Goal: Task Accomplishment & Management: Manage account settings

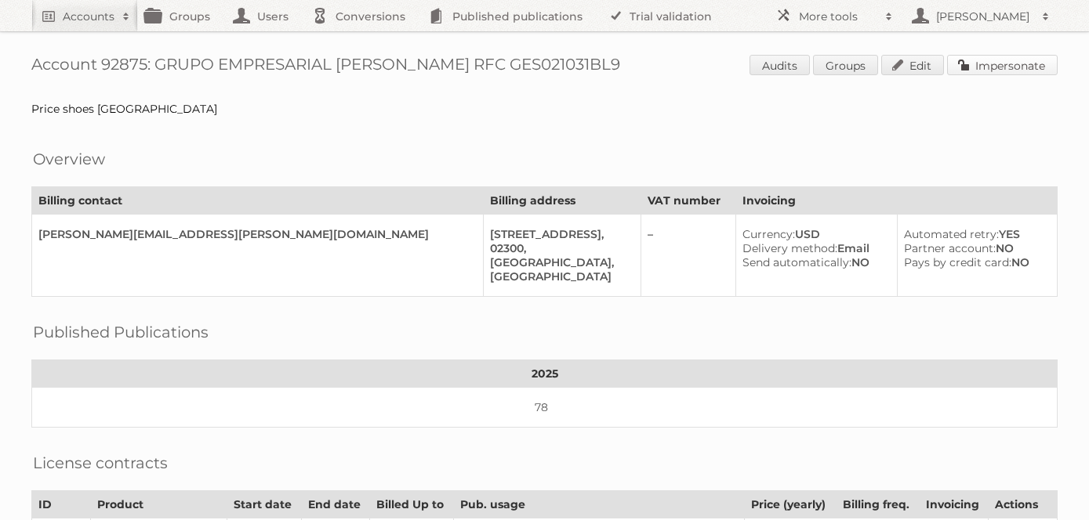
click at [988, 65] on link "Impersonate" at bounding box center [1002, 65] width 111 height 20
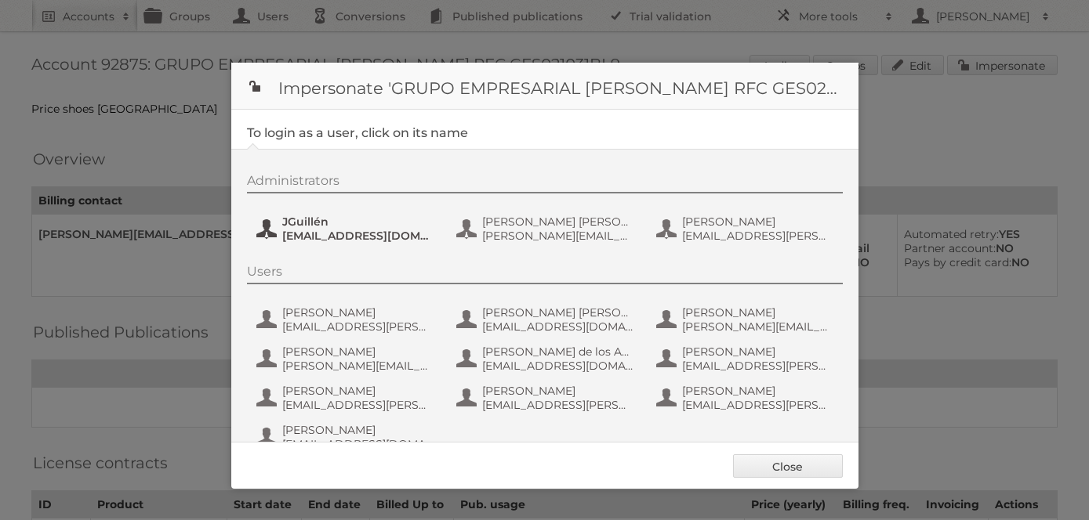
click at [321, 240] on span "jguillen@priceshoes.com" at bounding box center [358, 236] width 152 height 14
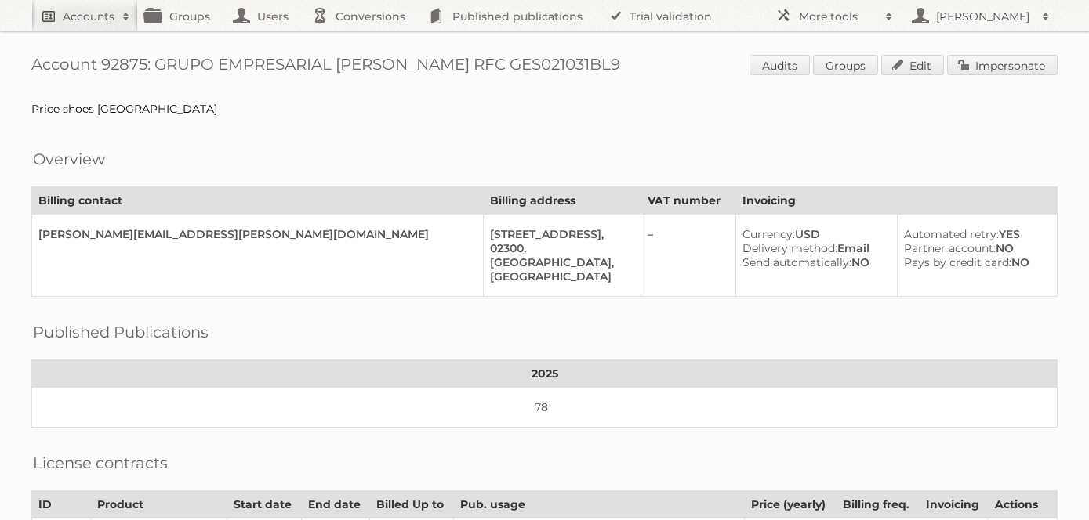
click at [79, 14] on h2 "Accounts" at bounding box center [89, 17] width 52 height 16
type input"] "polycor"
click at [361, 40] on input "Search" at bounding box center [373, 52] width 24 height 24
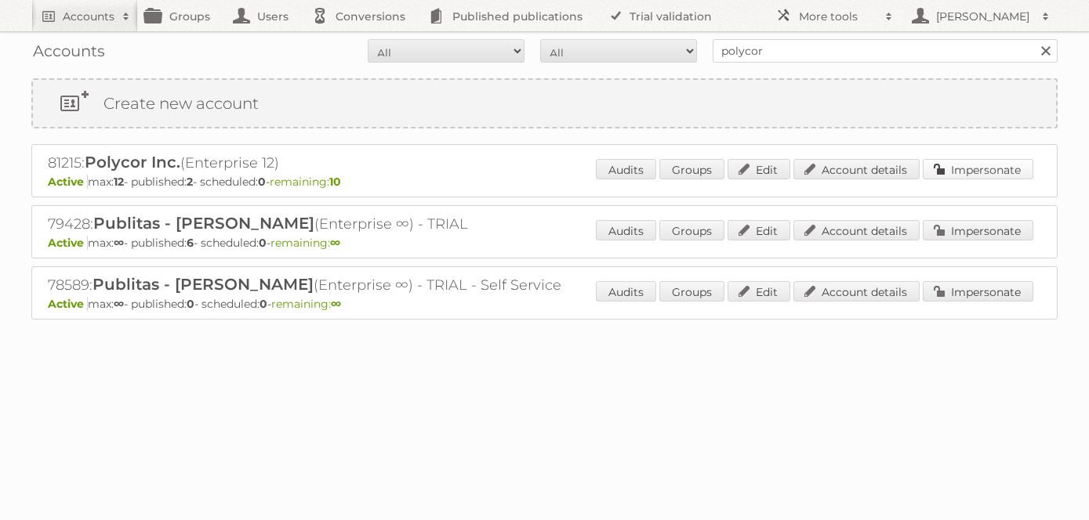
click at [966, 167] on link "Impersonate" at bounding box center [977, 169] width 111 height 20
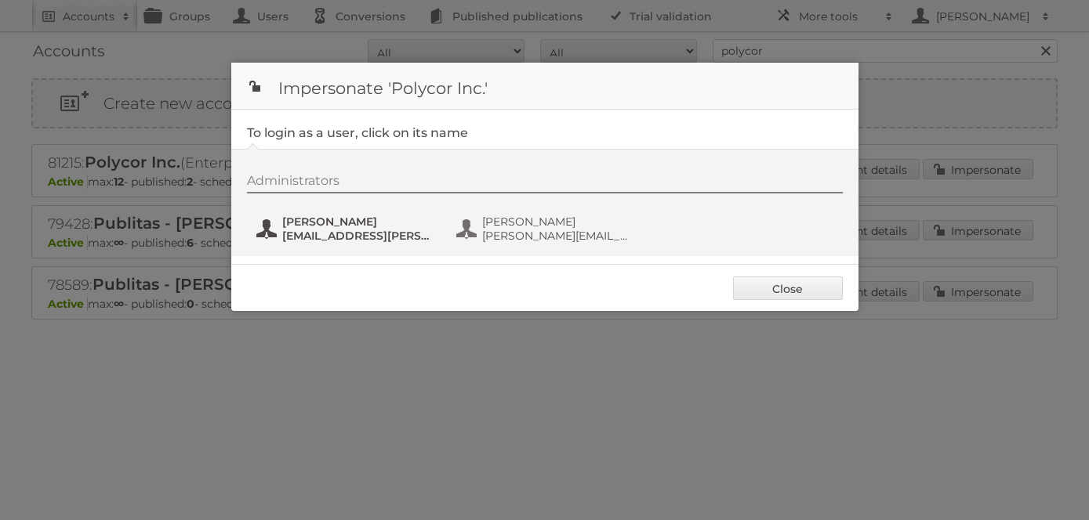
click at [343, 234] on span "chaity.tarafder@polycor.com" at bounding box center [358, 236] width 152 height 14
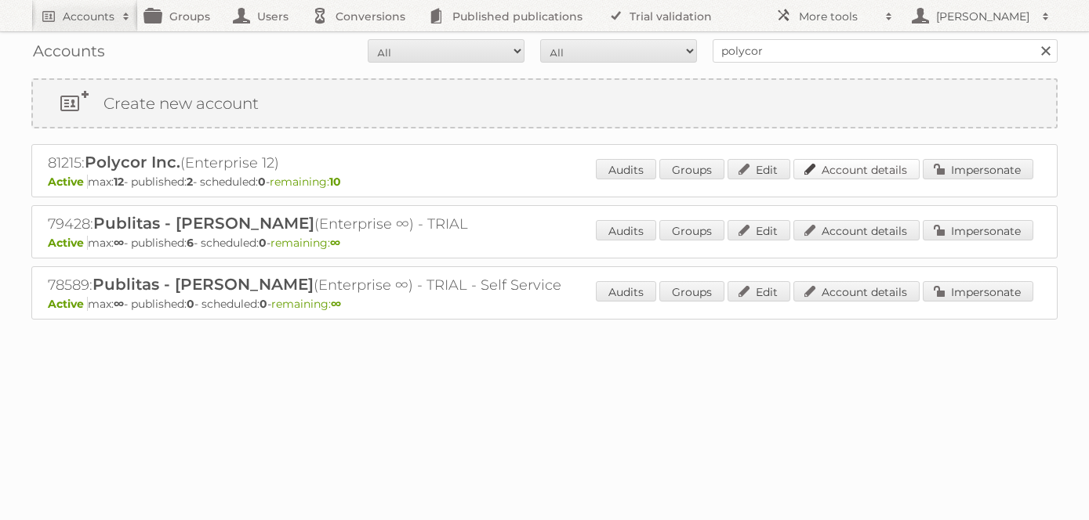
click at [835, 172] on link "Account details" at bounding box center [856, 169] width 126 height 20
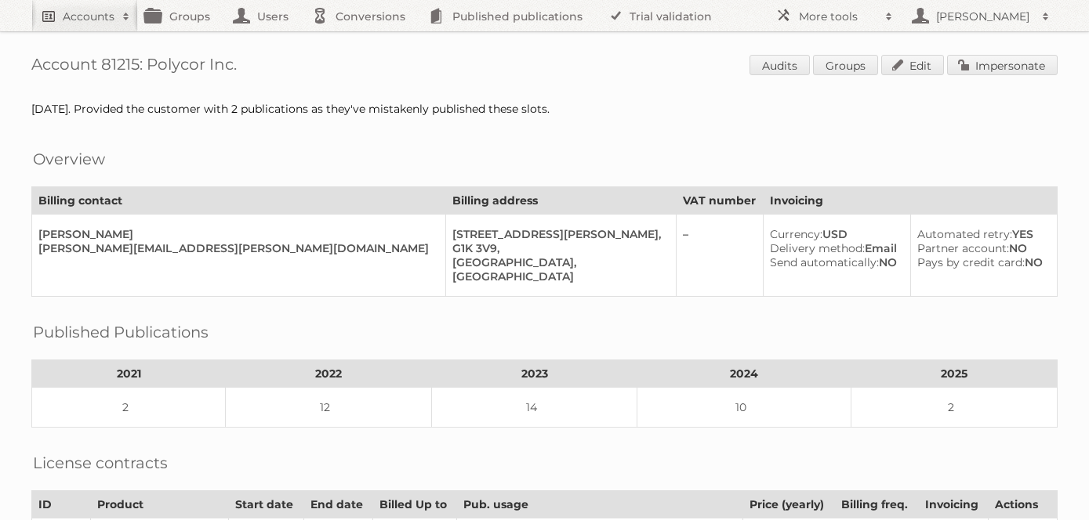
click at [83, 27] on link "Accounts" at bounding box center [84, 15] width 107 height 31
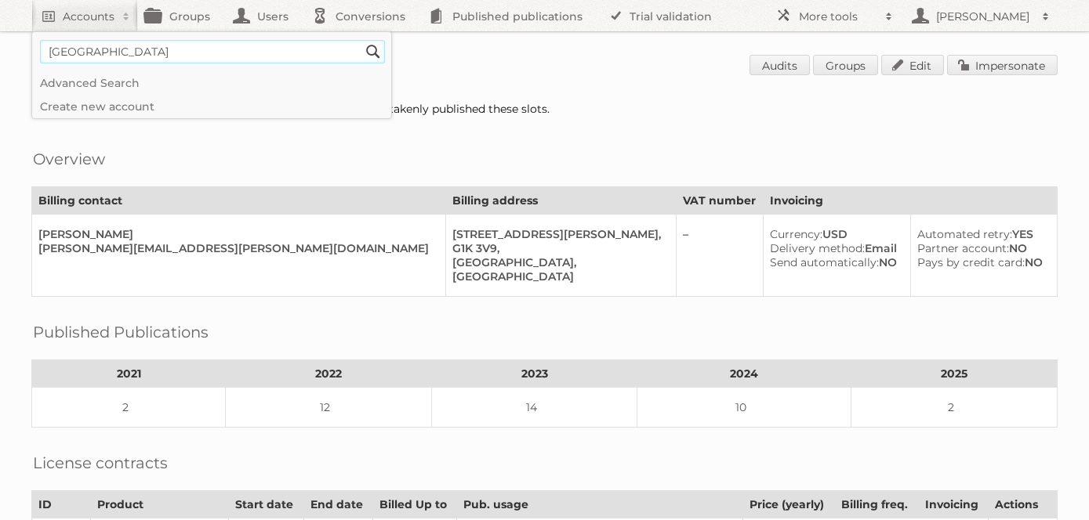
type input"] "[GEOGRAPHIC_DATA]"
click at [361, 40] on input "Search" at bounding box center [373, 52] width 24 height 24
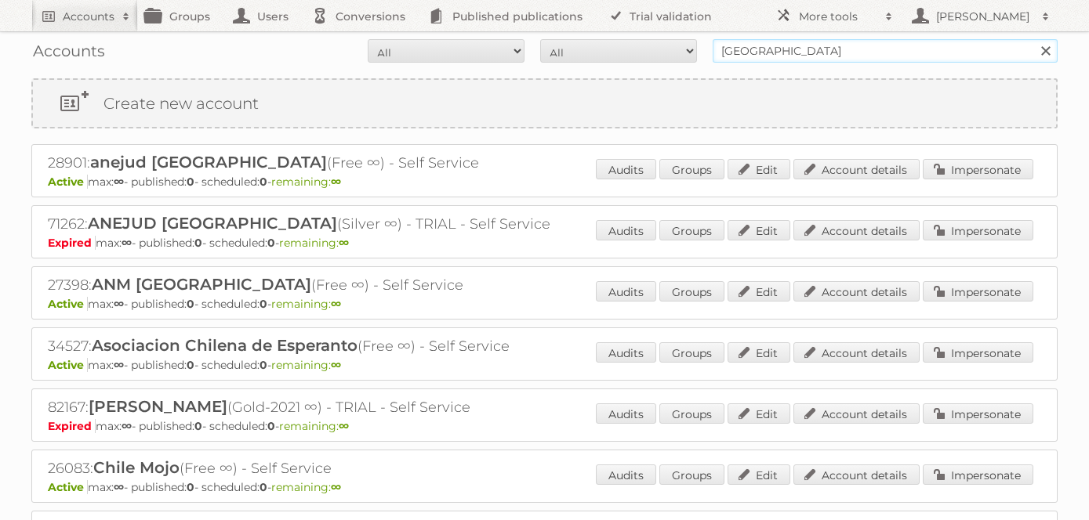
click at [717, 51] on input "[GEOGRAPHIC_DATA]" at bounding box center [884, 51] width 345 height 24
type input "cencosud chile"
click at [1033, 39] on input "Search" at bounding box center [1045, 51] width 24 height 24
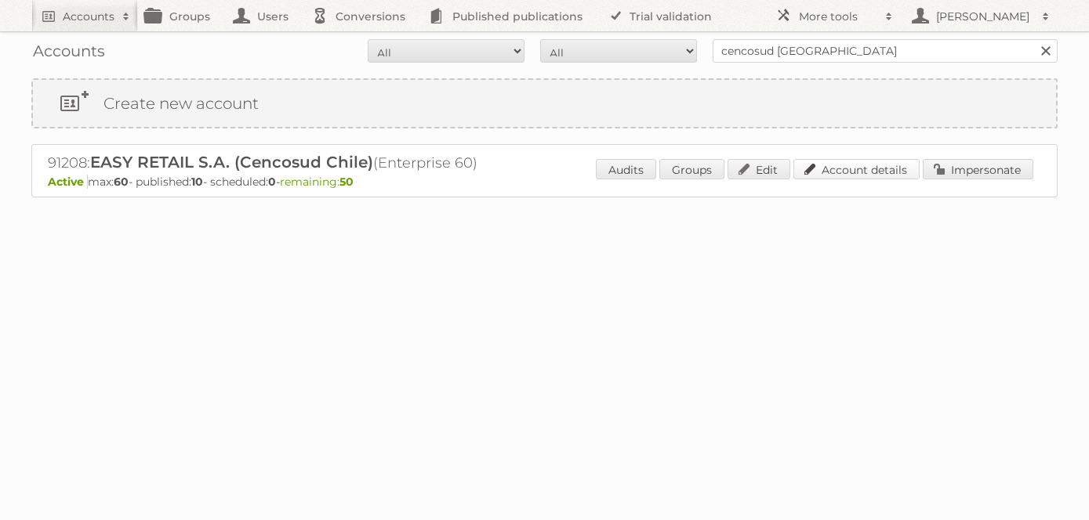
click at [872, 168] on link "Account details" at bounding box center [856, 169] width 126 height 20
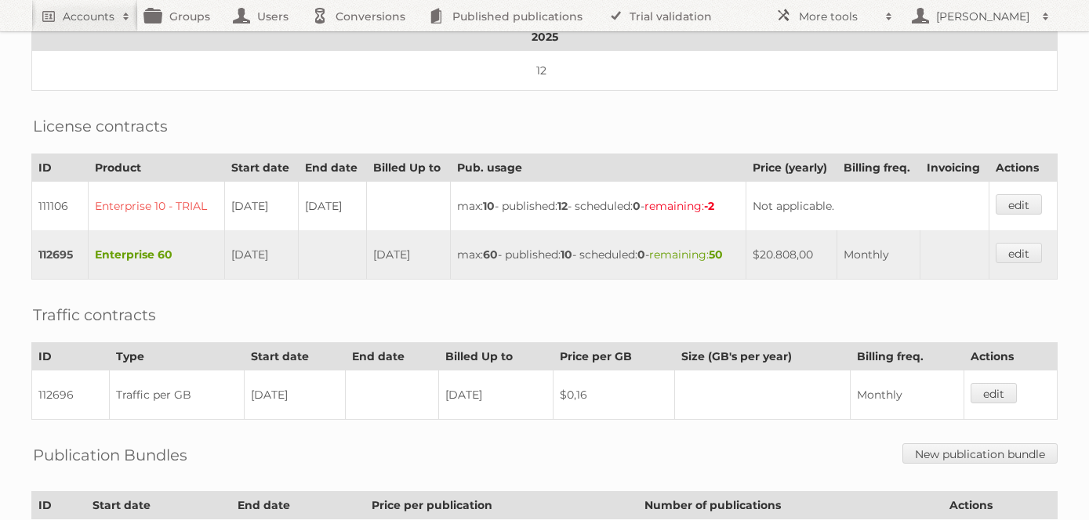
scroll to position [558, 0]
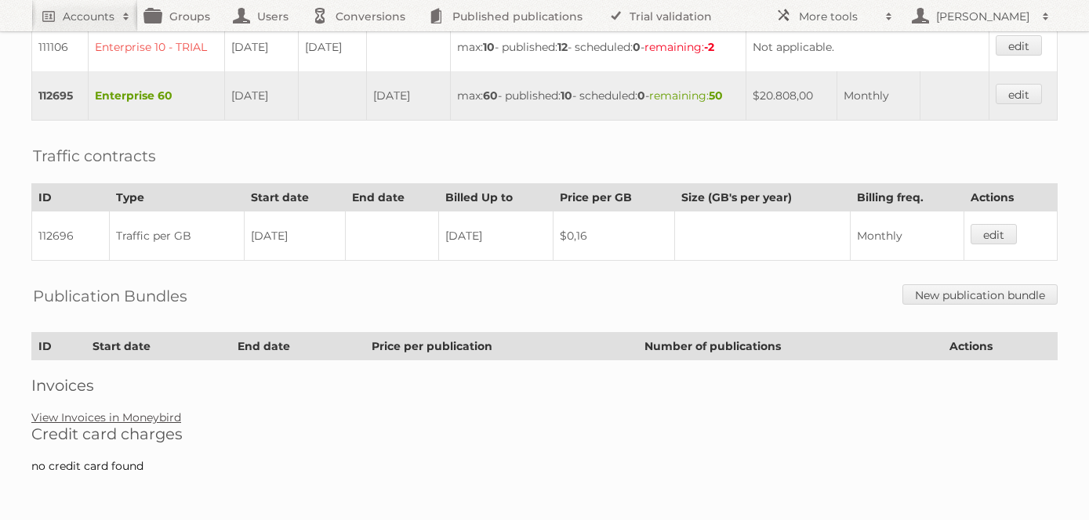
click at [132, 412] on link "View Invoices in Moneybird" at bounding box center [106, 418] width 150 height 14
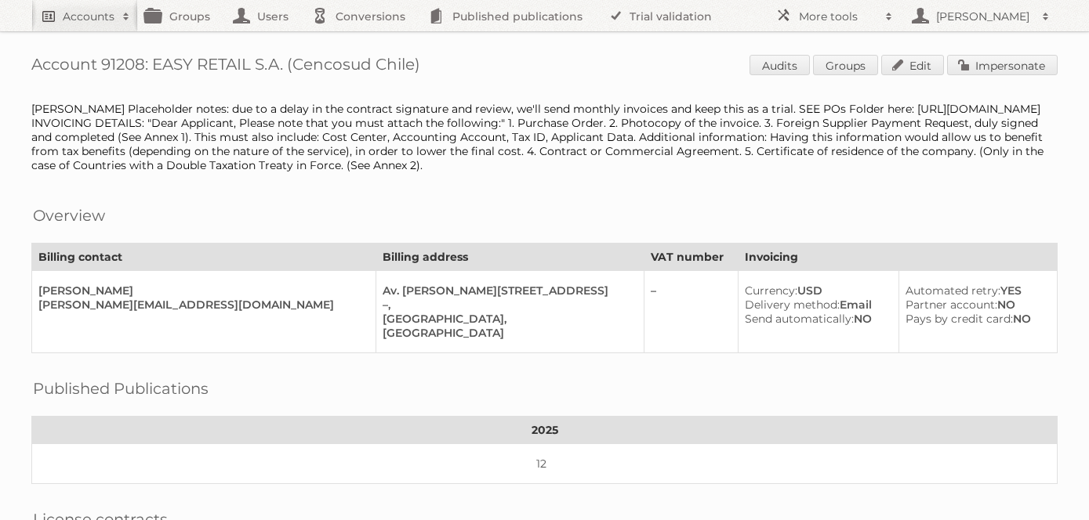
click at [78, 24] on h2 "Accounts" at bounding box center [89, 17] width 52 height 16
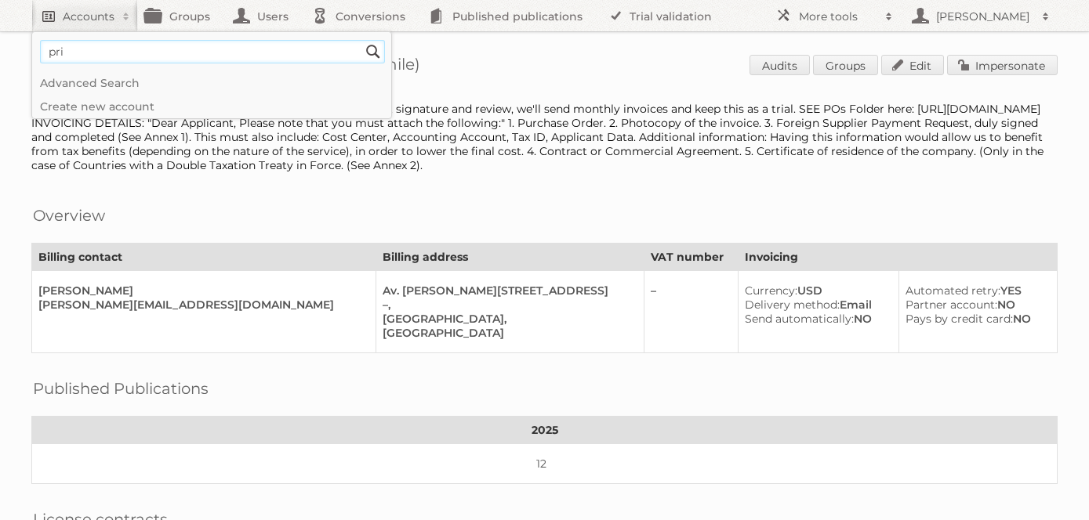
type input"] "price shoes"
click at [361, 40] on input "Search" at bounding box center [373, 52] width 24 height 24
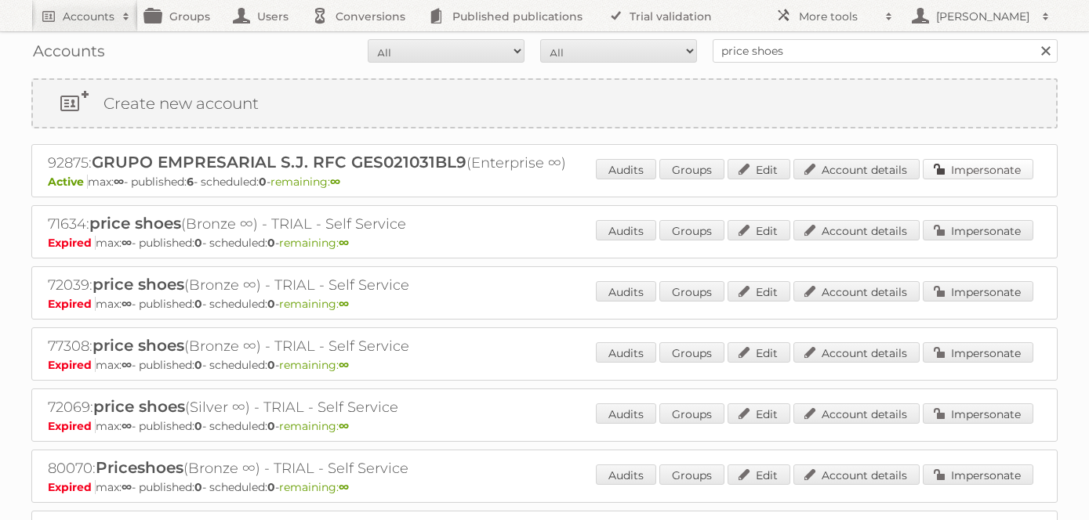
click at [952, 173] on link "Impersonate" at bounding box center [977, 169] width 111 height 20
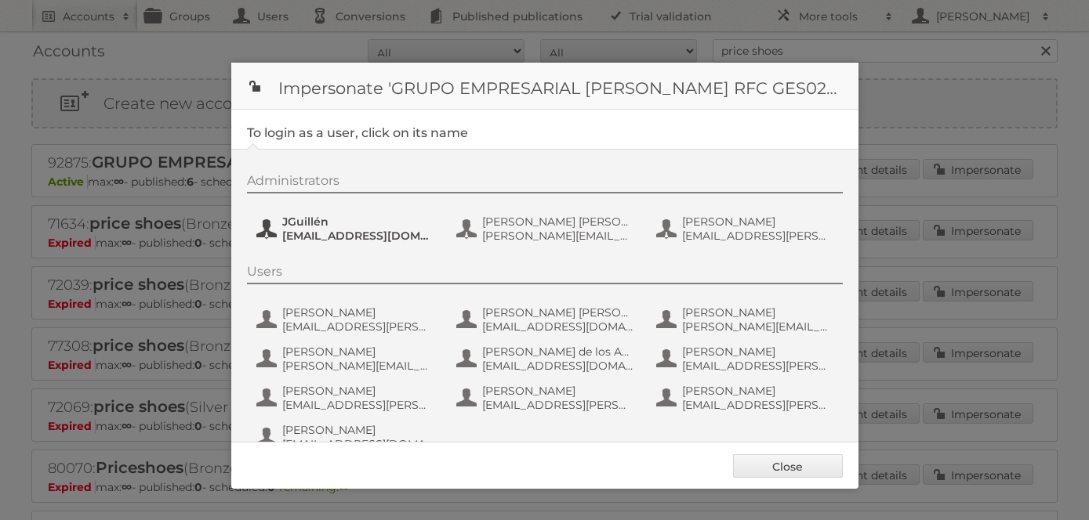
click at [326, 237] on span "jguillen@priceshoes.com" at bounding box center [358, 236] width 152 height 14
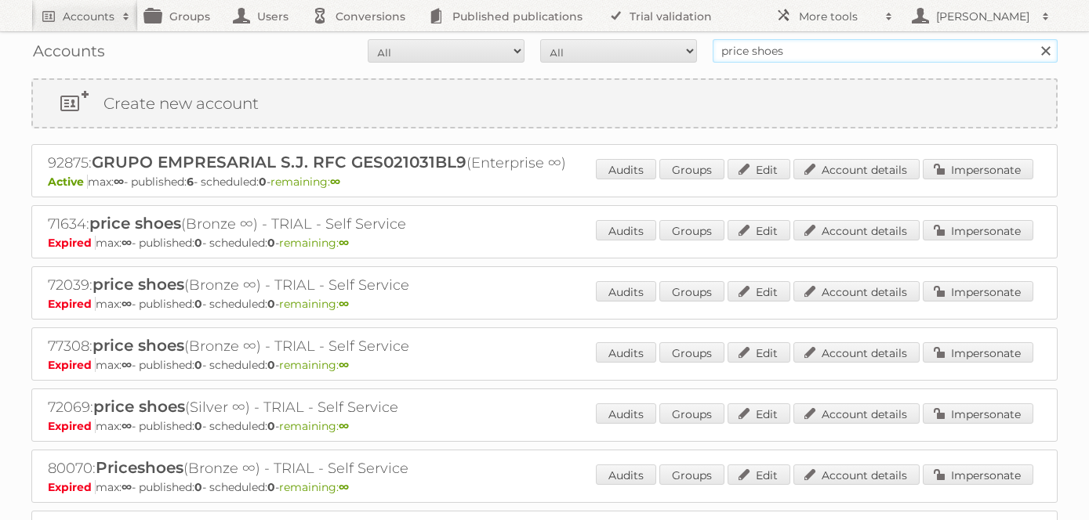
click at [770, 52] on input "price shoes" at bounding box center [884, 51] width 345 height 24
type input "[PERSON_NAME]"
click at [1033, 39] on input "Search" at bounding box center [1045, 51] width 24 height 24
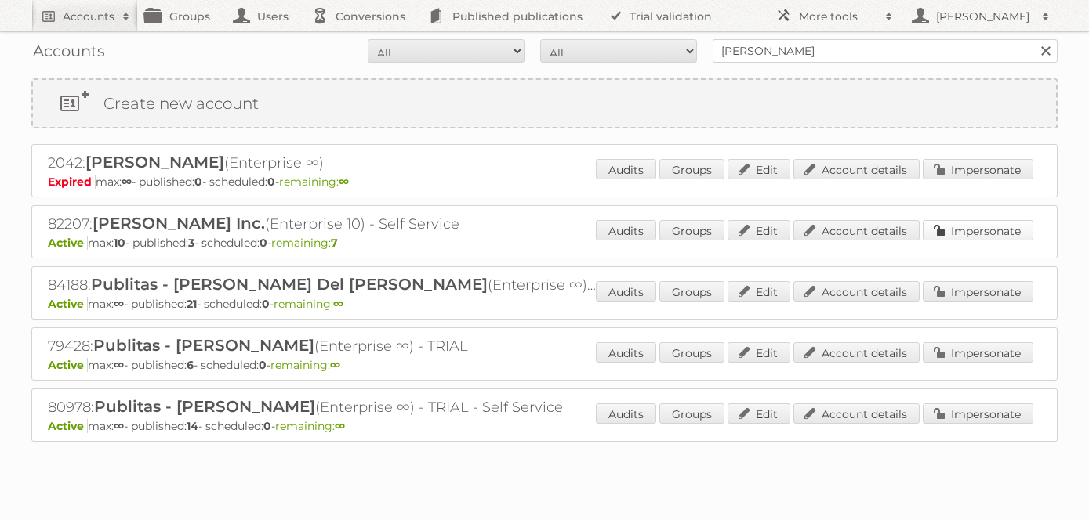
click at [950, 229] on link "Impersonate" at bounding box center [977, 230] width 111 height 20
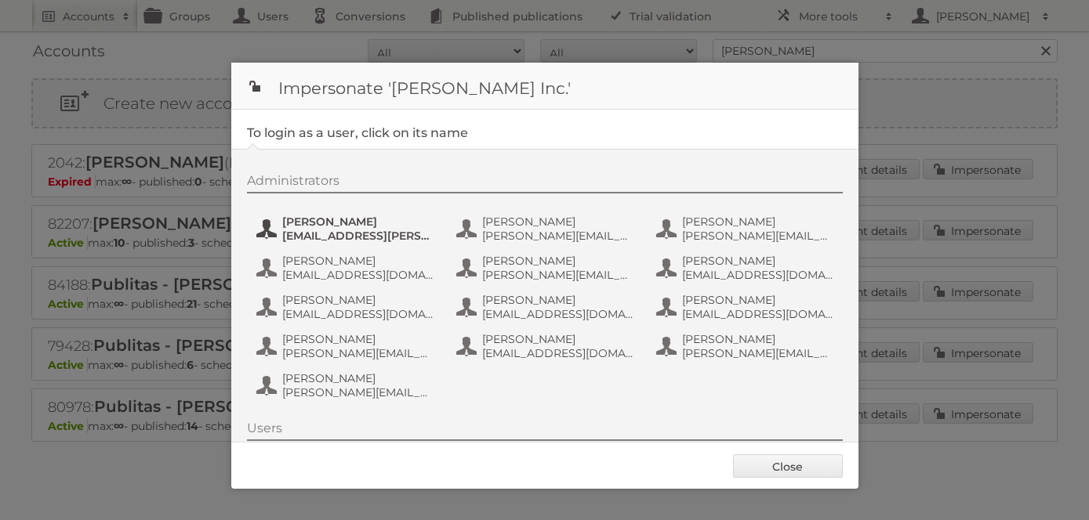
click at [386, 229] on span "[EMAIL_ADDRESS][PERSON_NAME][DOMAIN_NAME]" at bounding box center [358, 236] width 152 height 14
